Goal: Check status: Check status

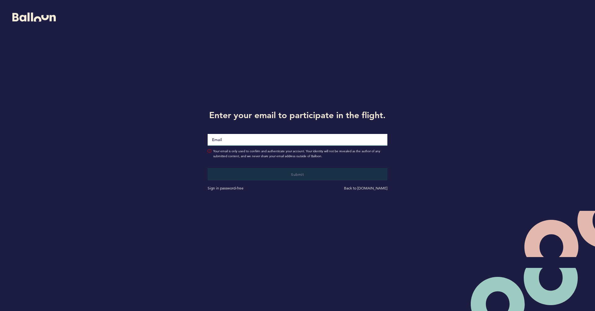
click at [224, 139] on input "Email" at bounding box center [297, 140] width 180 height 12
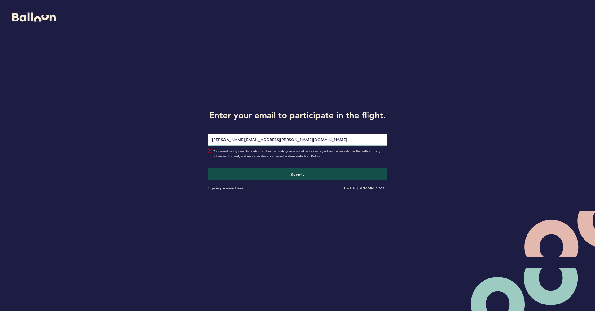
type input "[PERSON_NAME][EMAIL_ADDRESS][PERSON_NAME][DOMAIN_NAME]"
click at [297, 174] on button "Submit" at bounding box center [297, 174] width 180 height 12
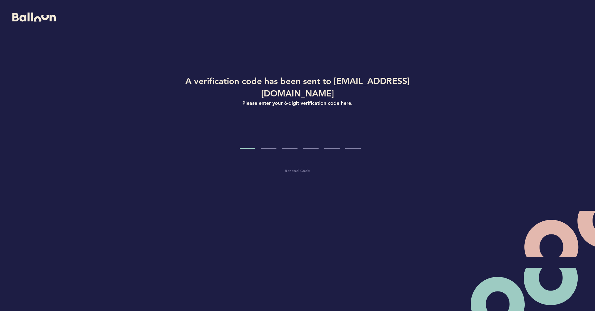
type input "1"
type input "9"
type input "3"
type input "5"
type input "1"
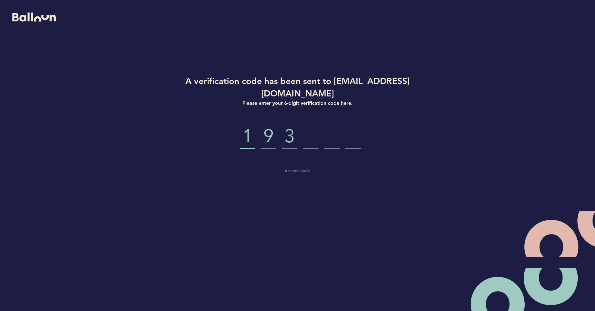
type input "5"
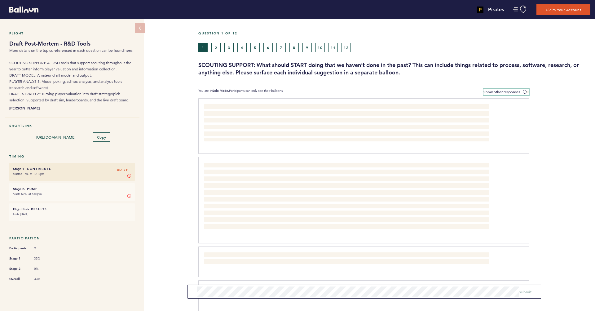
click at [522, 89] on label "Show other responses" at bounding box center [506, 92] width 46 height 7
click at [0, 0] on input "Show other responses" at bounding box center [0, 0] width 0 height 0
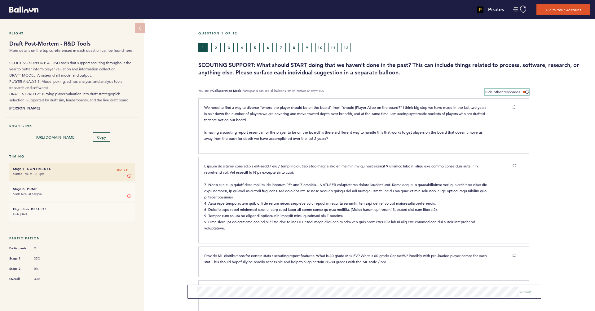
scroll to position [4, 0]
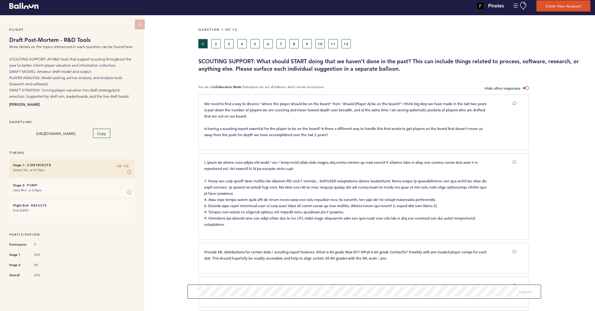
click at [213, 45] on button "2" at bounding box center [215, 43] width 9 height 9
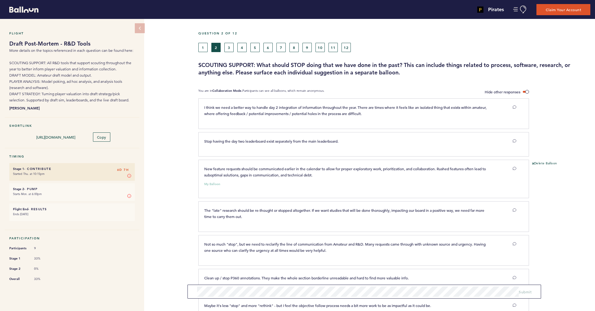
click at [230, 45] on button "3" at bounding box center [228, 47] width 9 height 9
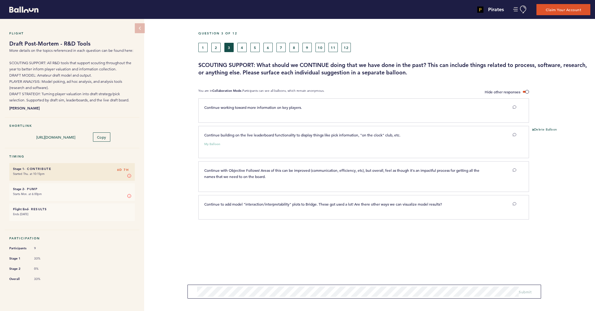
click at [240, 48] on button "4" at bounding box center [241, 47] width 9 height 9
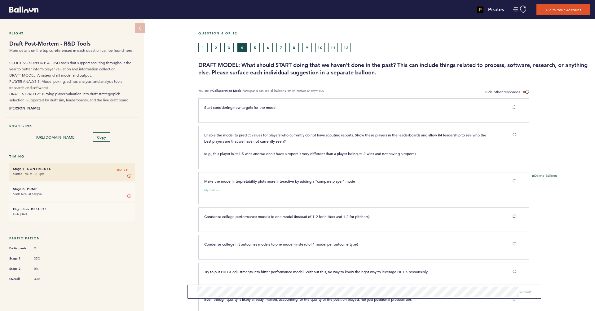
click at [254, 49] on button "5" at bounding box center [254, 47] width 9 height 9
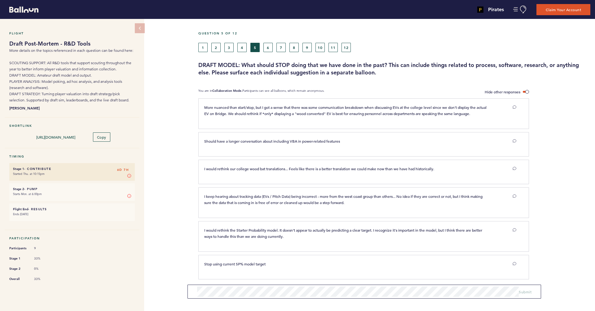
scroll to position [2, 0]
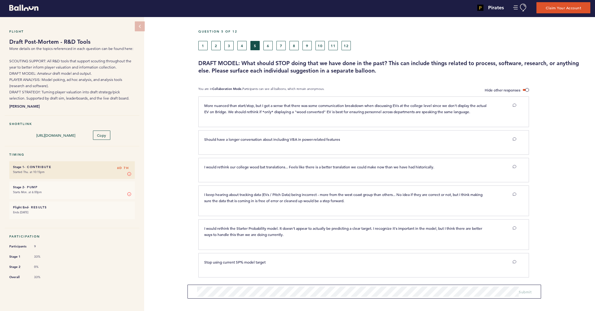
click at [271, 47] on button "6" at bounding box center [267, 45] width 9 height 9
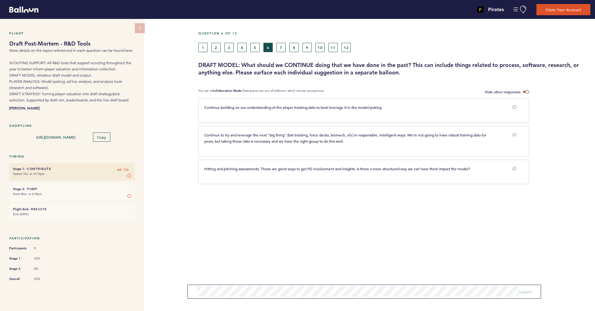
click at [280, 49] on button "7" at bounding box center [280, 47] width 9 height 9
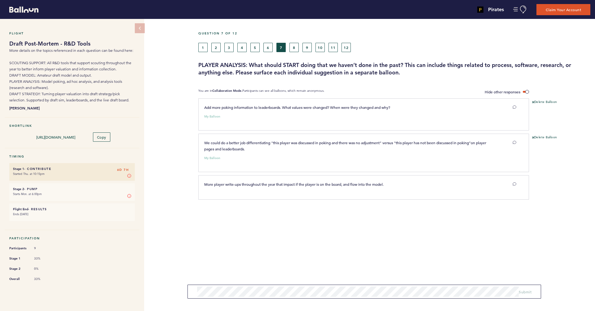
click at [291, 48] on button "8" at bounding box center [293, 47] width 9 height 9
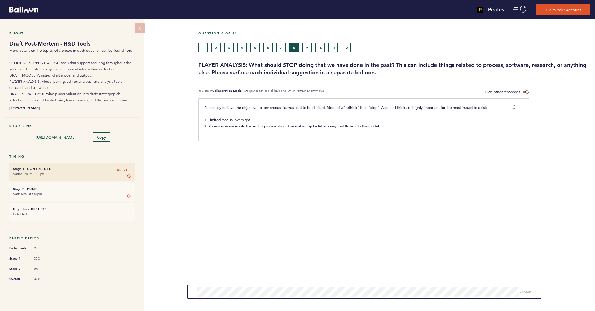
click at [303, 48] on button "9" at bounding box center [306, 47] width 9 height 9
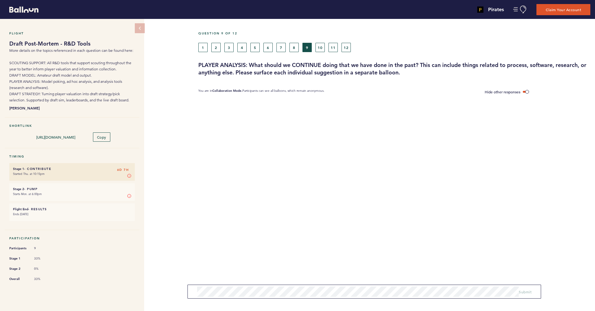
click at [315, 49] on button "10" at bounding box center [319, 47] width 9 height 9
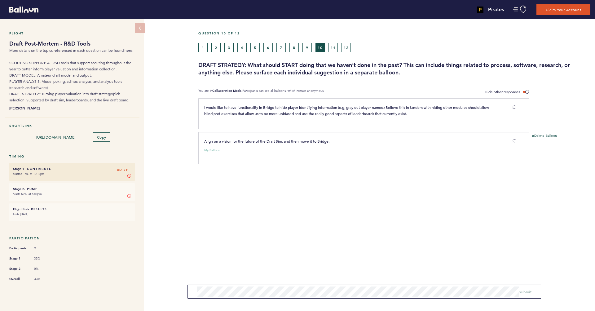
click at [334, 48] on button "11" at bounding box center [332, 47] width 9 height 9
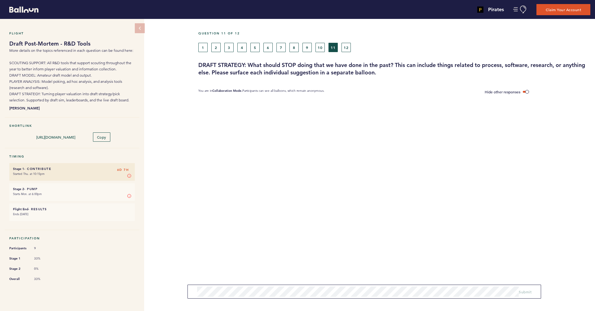
click at [342, 48] on button "12" at bounding box center [345, 47] width 9 height 9
